Goal: Task Accomplishment & Management: Complete application form

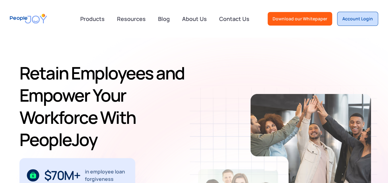
click at [357, 22] on link "Account Login" at bounding box center [357, 19] width 41 height 14
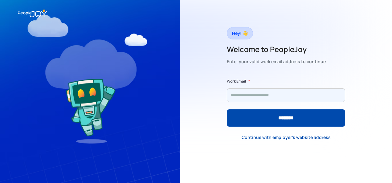
click at [250, 93] on input "Form" at bounding box center [286, 96] width 118 height 14
type input "**********"
click at [227, 110] on input "********" at bounding box center [286, 118] width 118 height 17
